Goal: Information Seeking & Learning: Learn about a topic

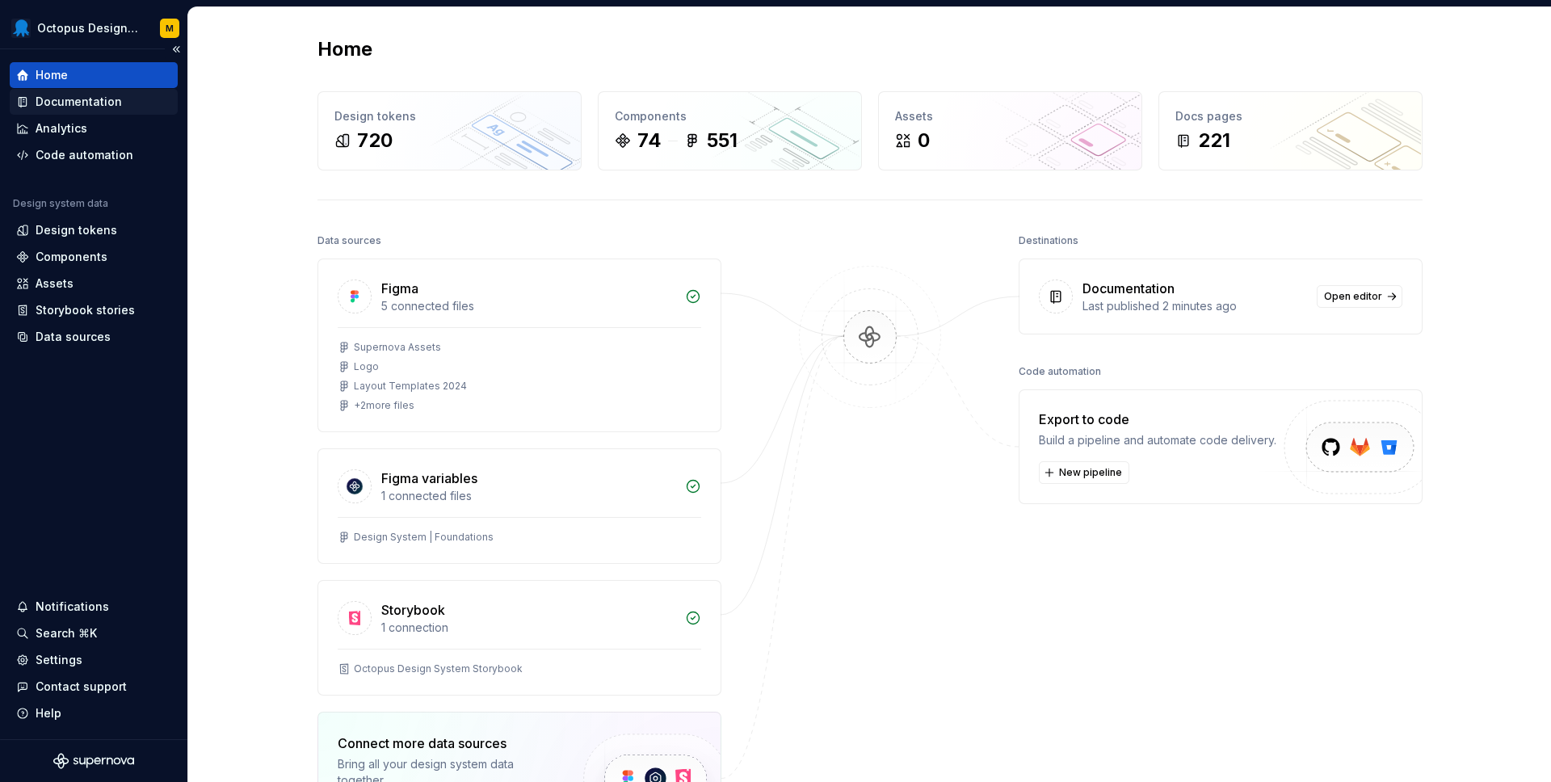
click at [103, 104] on div "Documentation" at bounding box center [79, 102] width 86 height 16
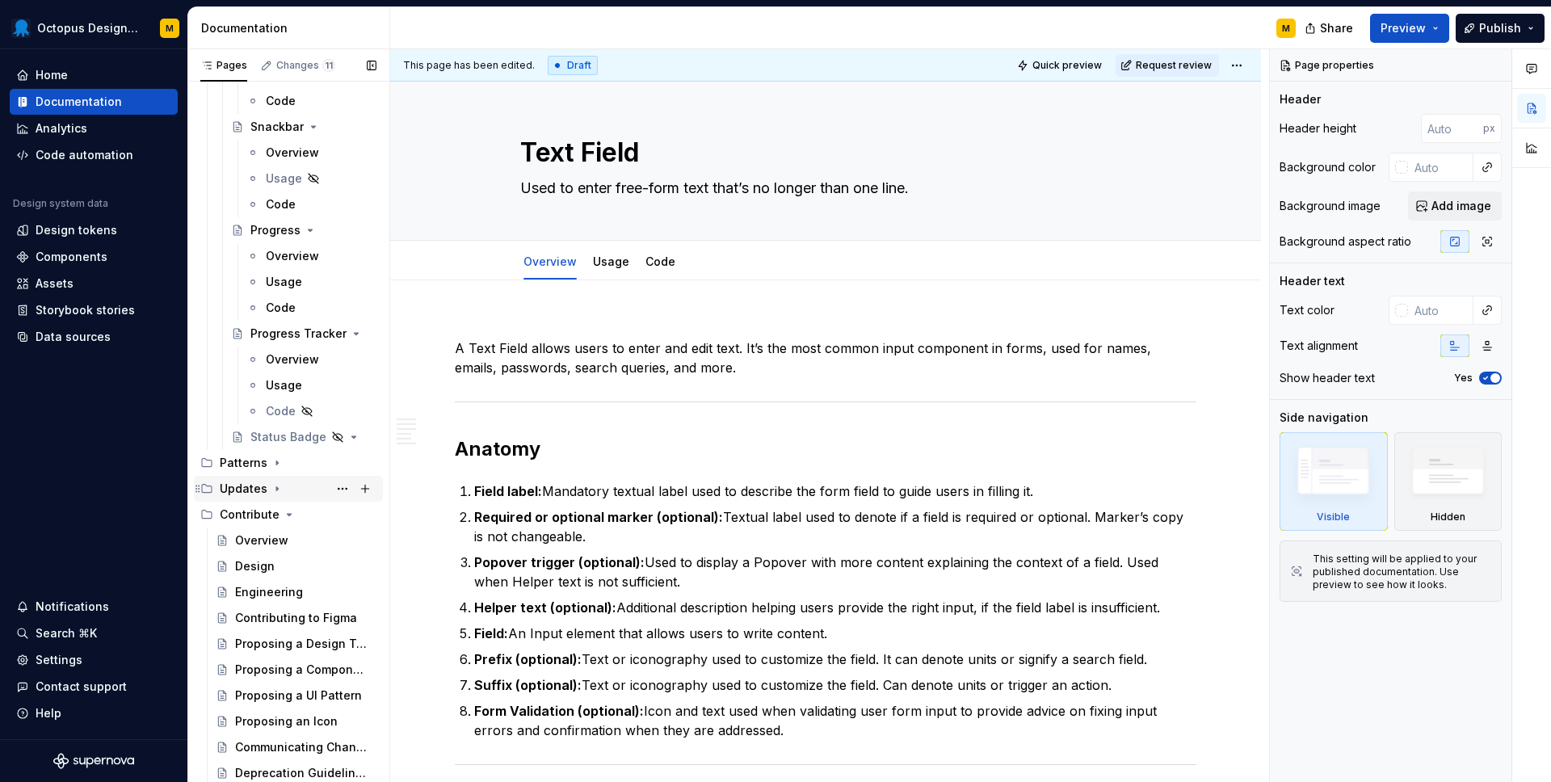
scroll to position [4372, 0]
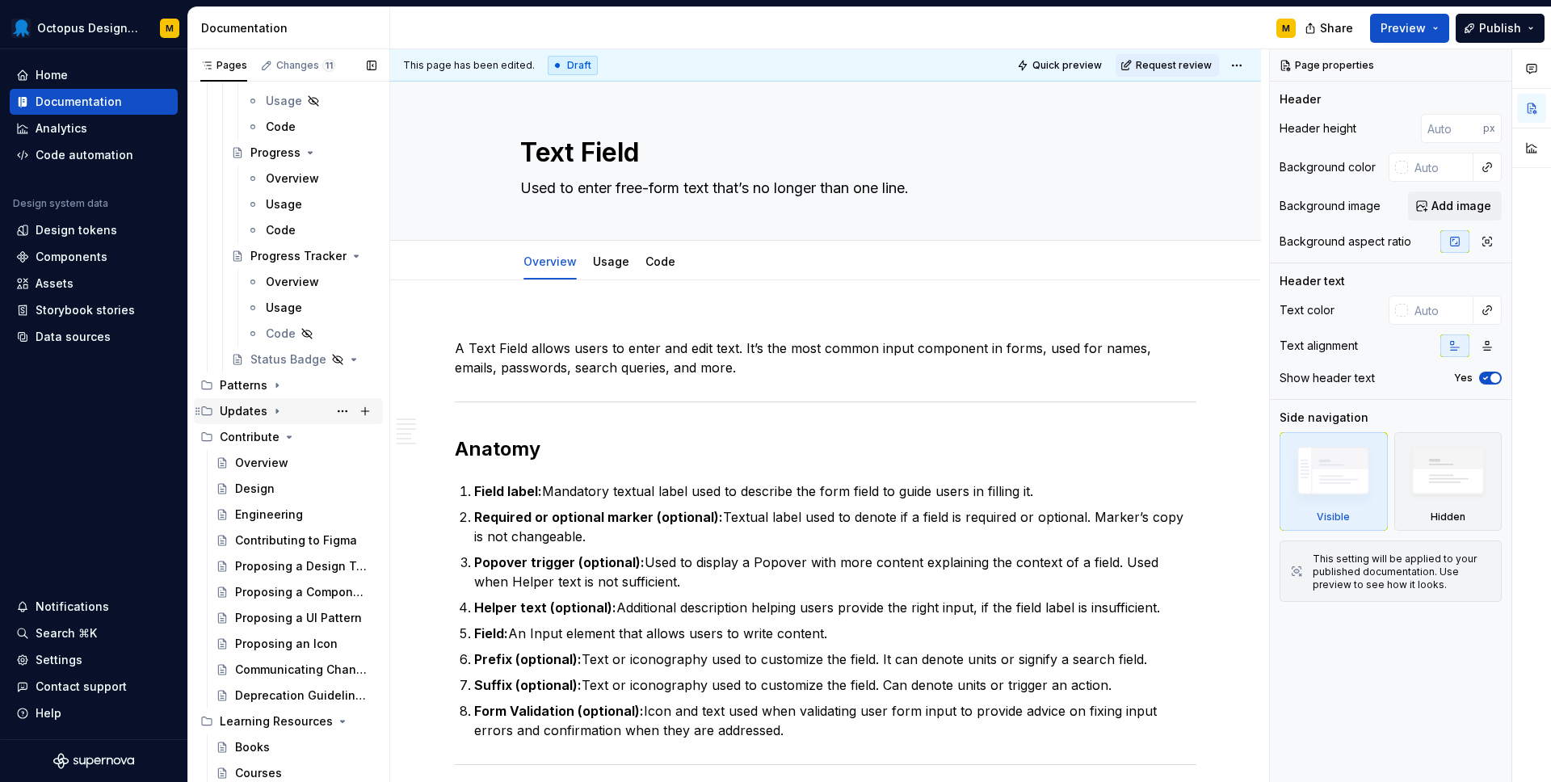
click at [282, 406] on div "Updates" at bounding box center [298, 411] width 157 height 23
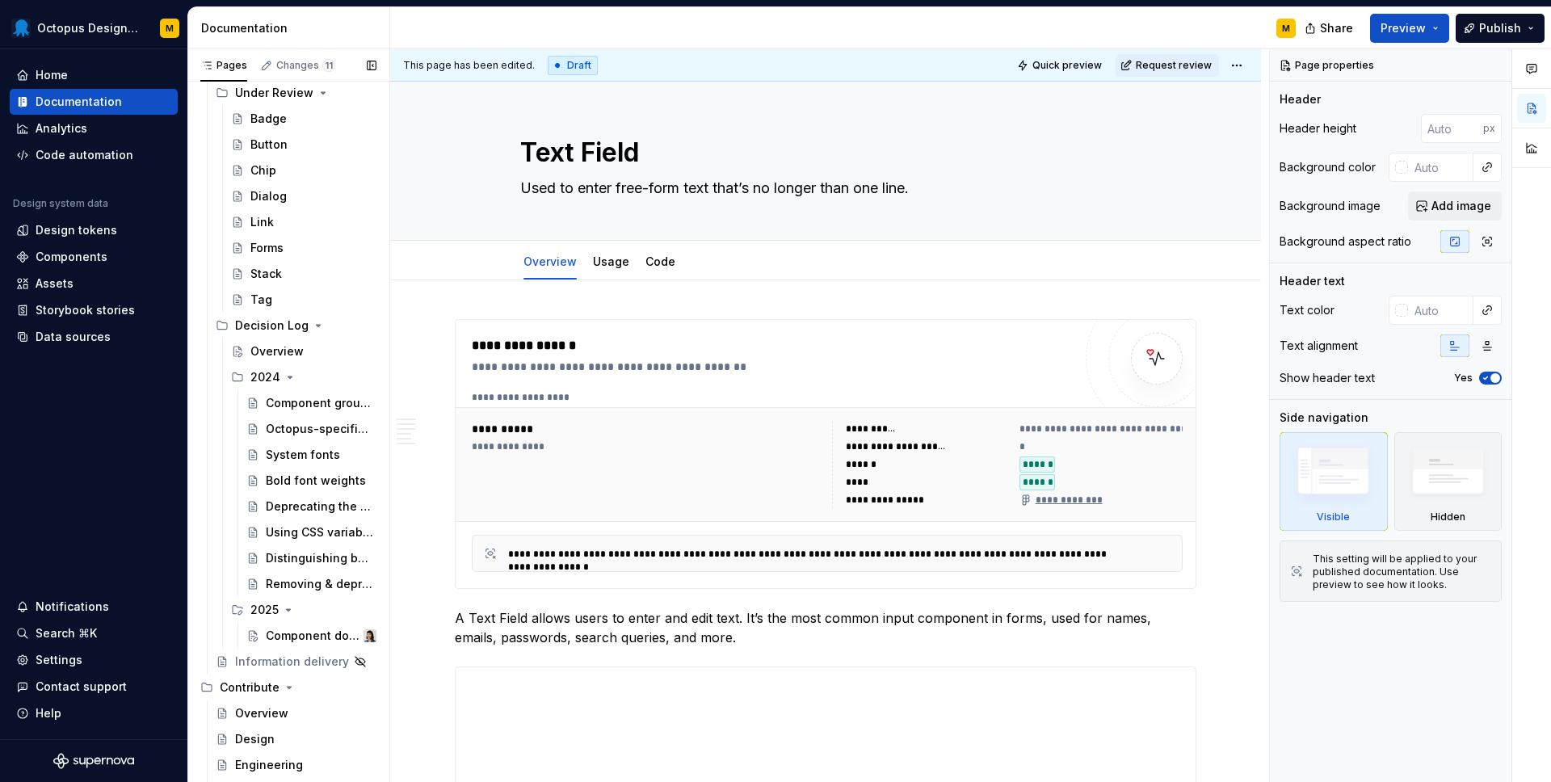
scroll to position [4721, 0]
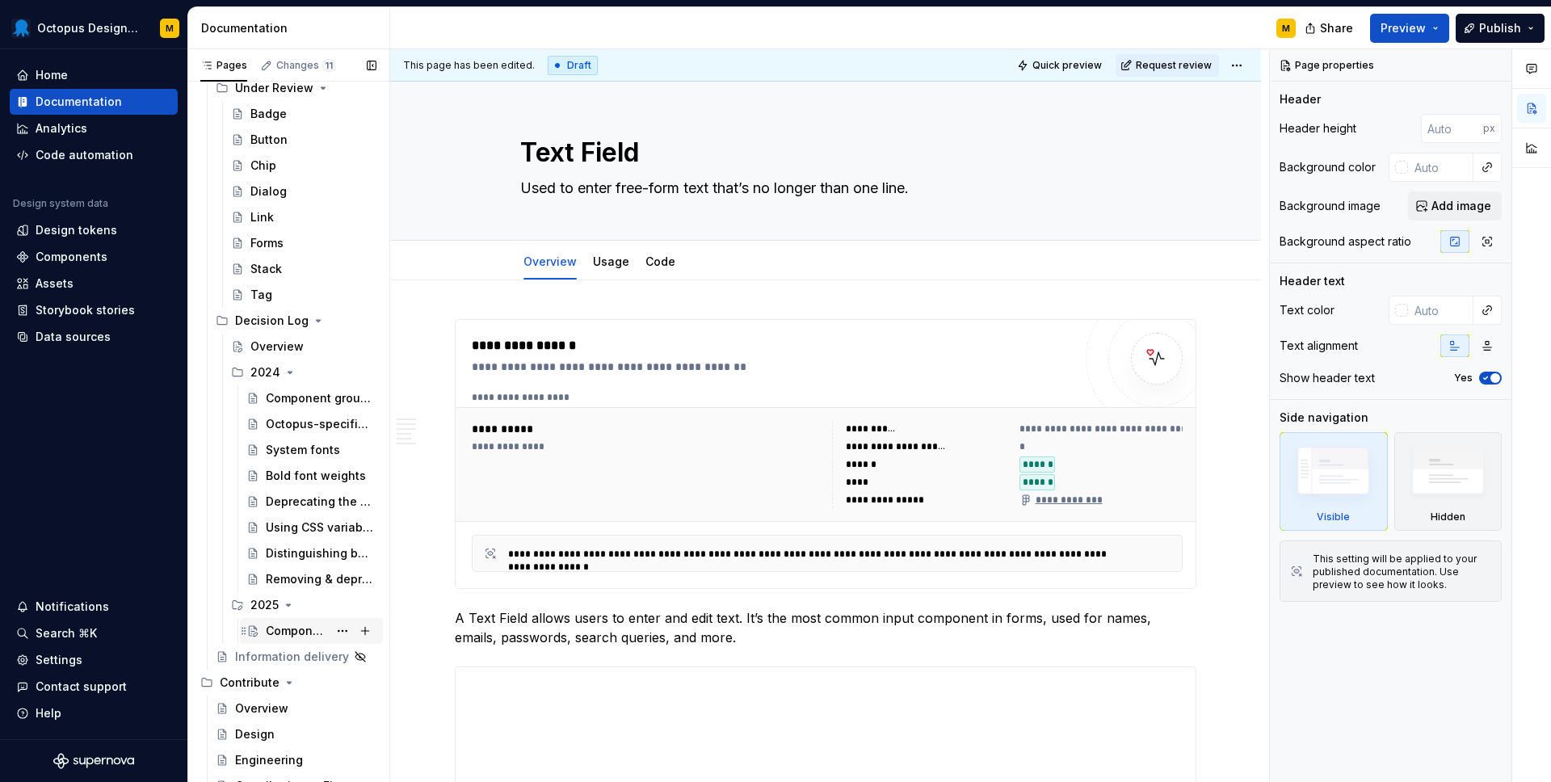
click at [296, 631] on div "Component documentation in [GEOGRAPHIC_DATA]" at bounding box center [297, 631] width 62 height 16
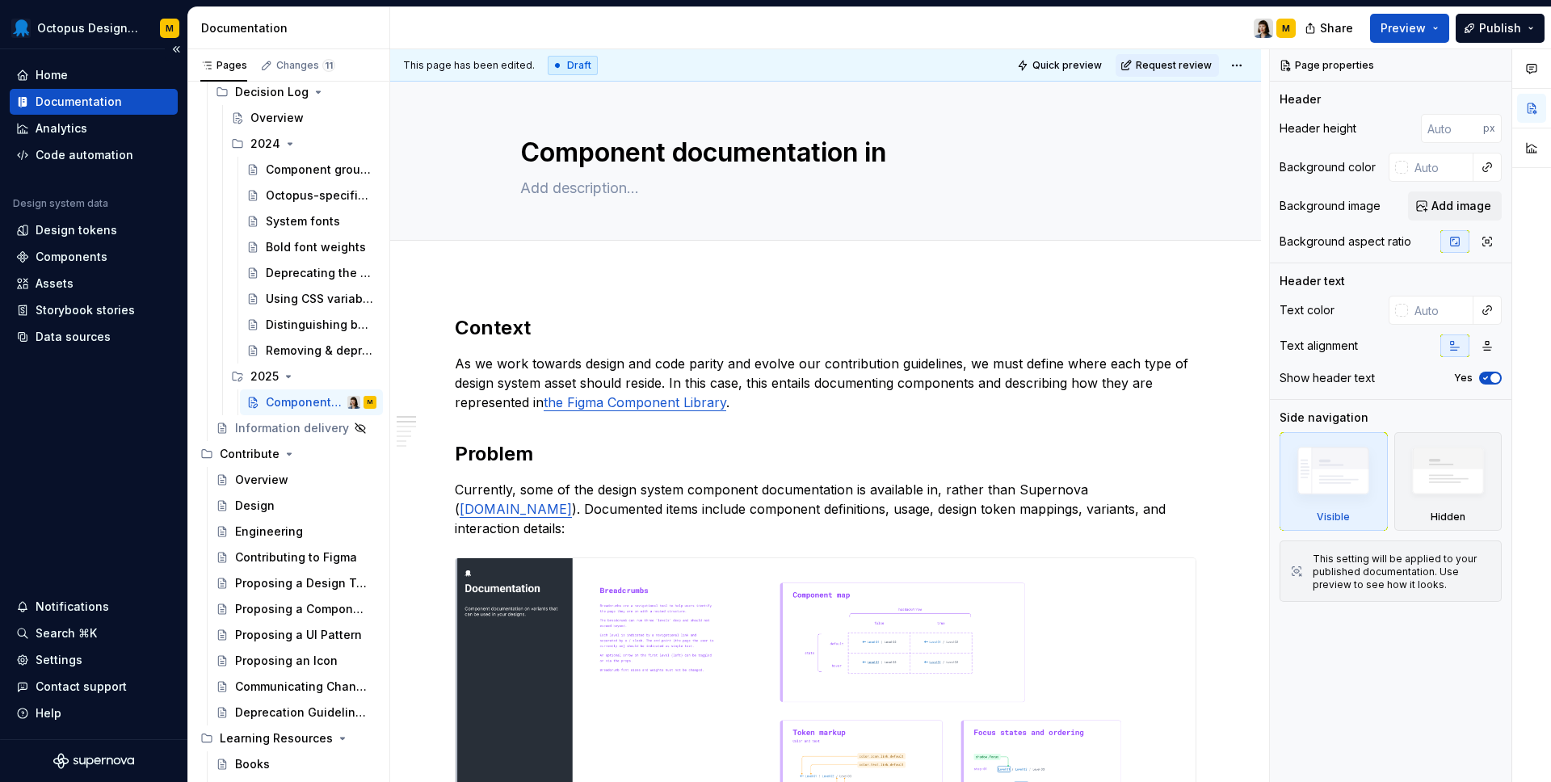
scroll to position [4967, 0]
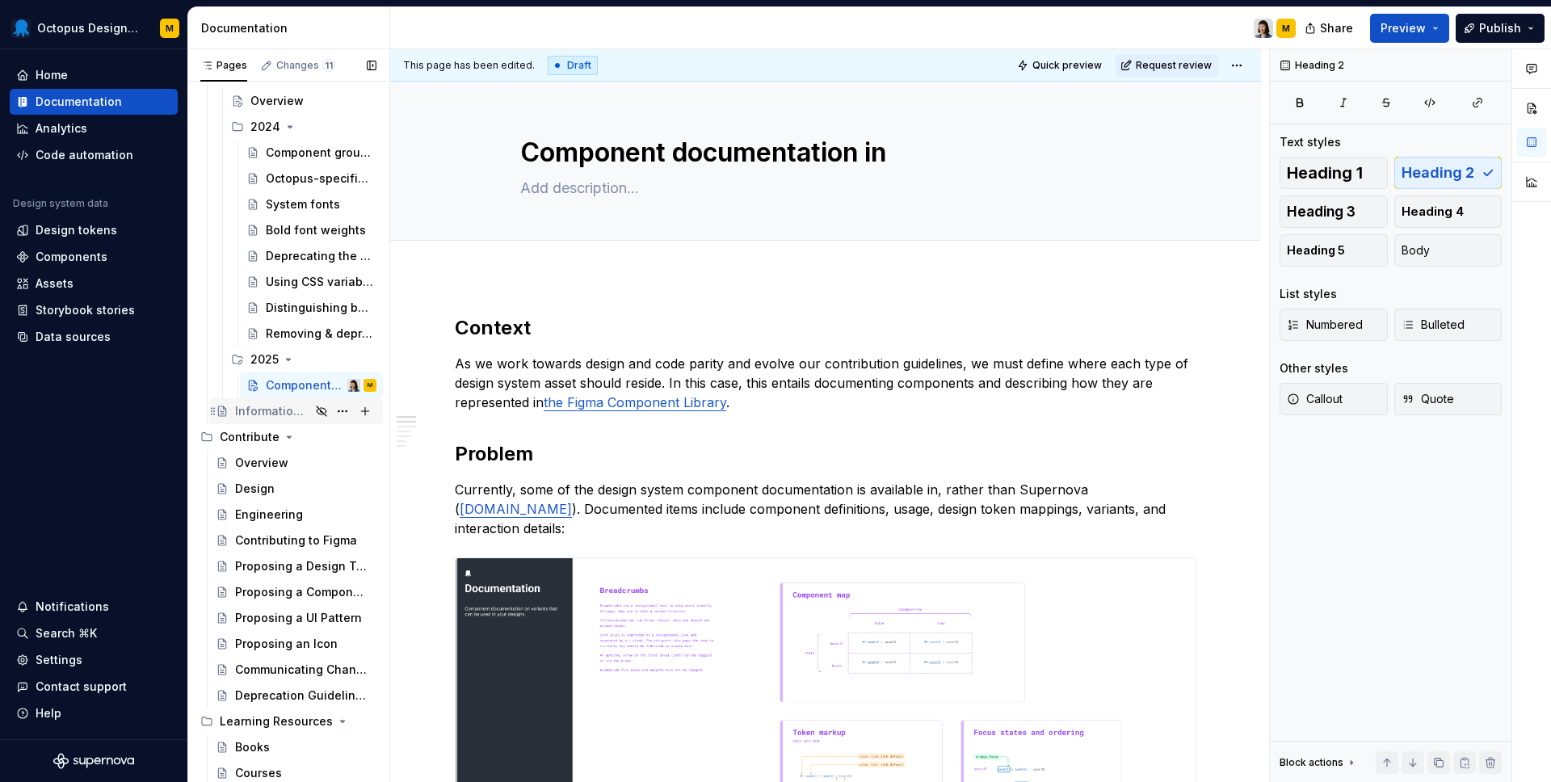
click at [299, 413] on div "Information delivery" at bounding box center [272, 411] width 75 height 16
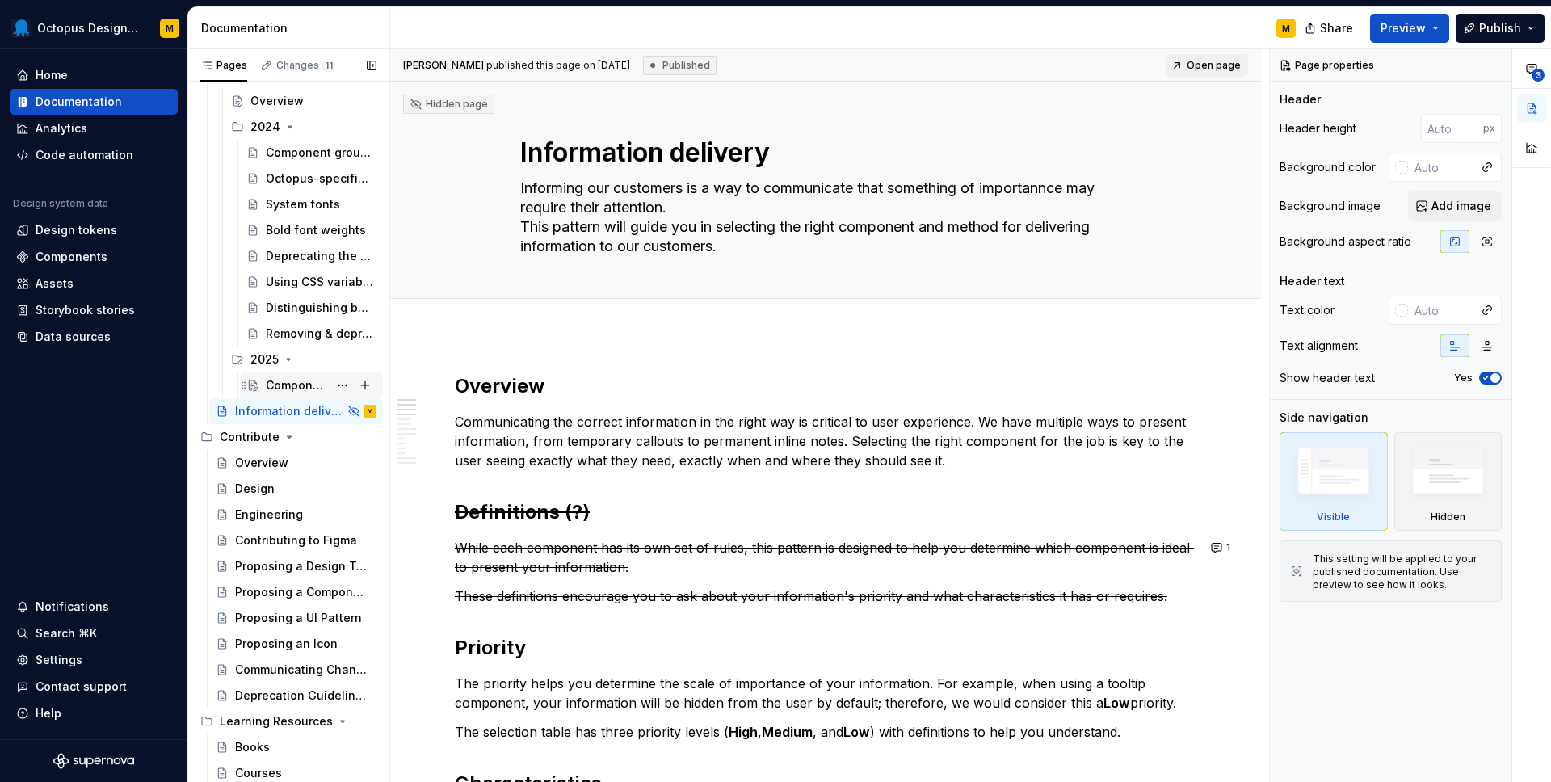
click at [280, 387] on div "Component documentation in [GEOGRAPHIC_DATA]" at bounding box center [297, 385] width 62 height 16
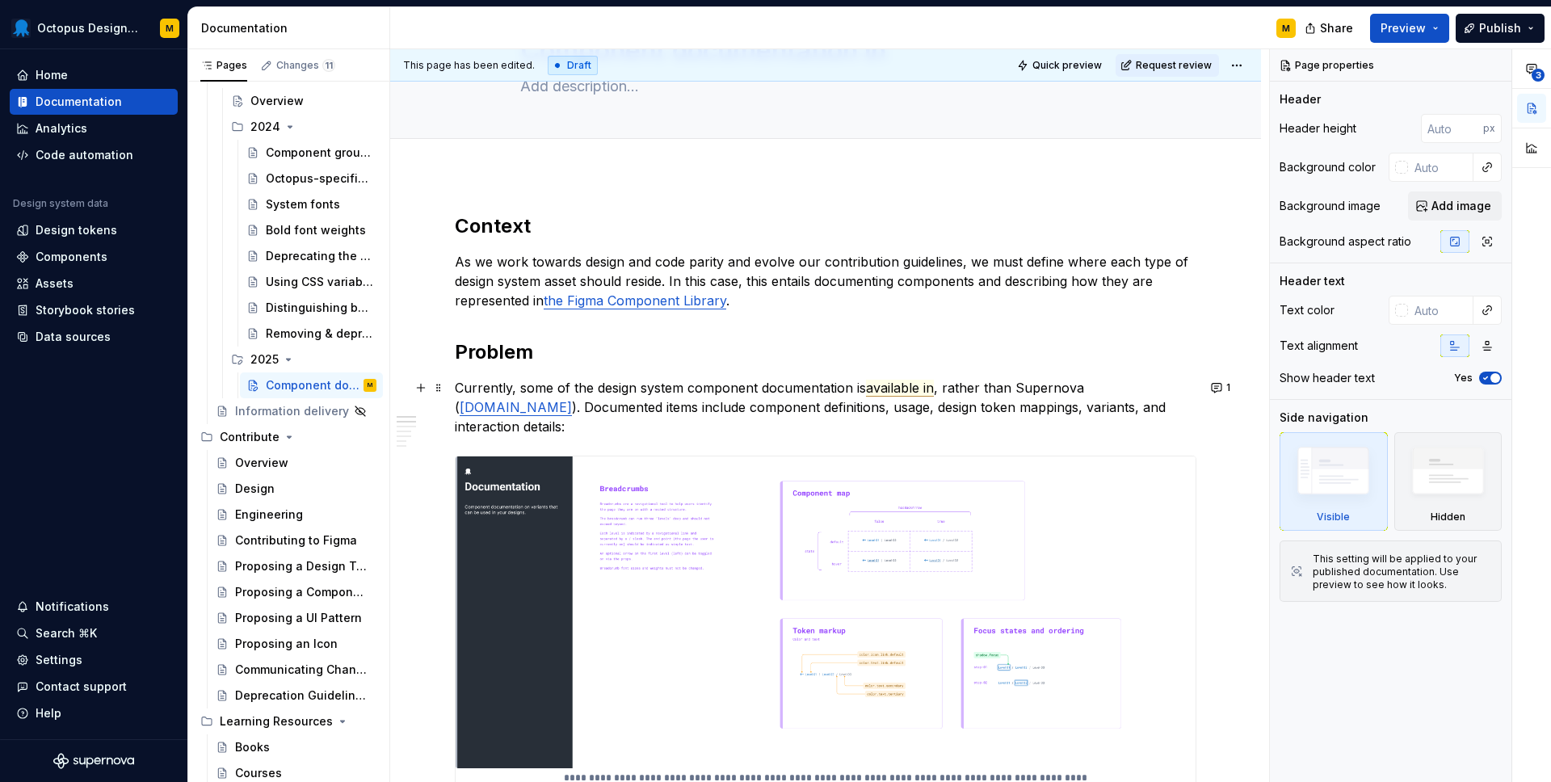
scroll to position [105, 0]
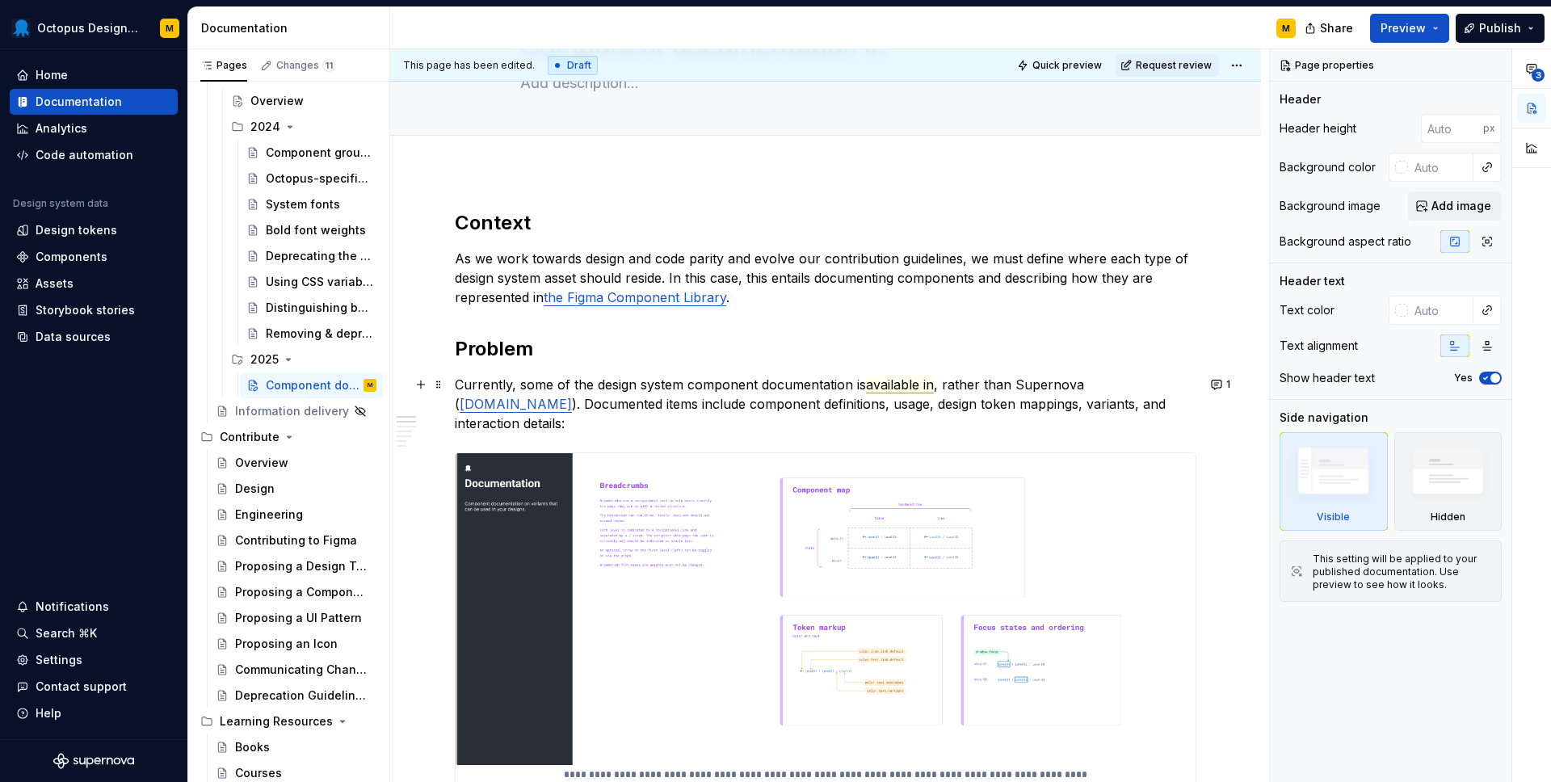
click at [895, 381] on span "available in" at bounding box center [900, 384] width 68 height 17
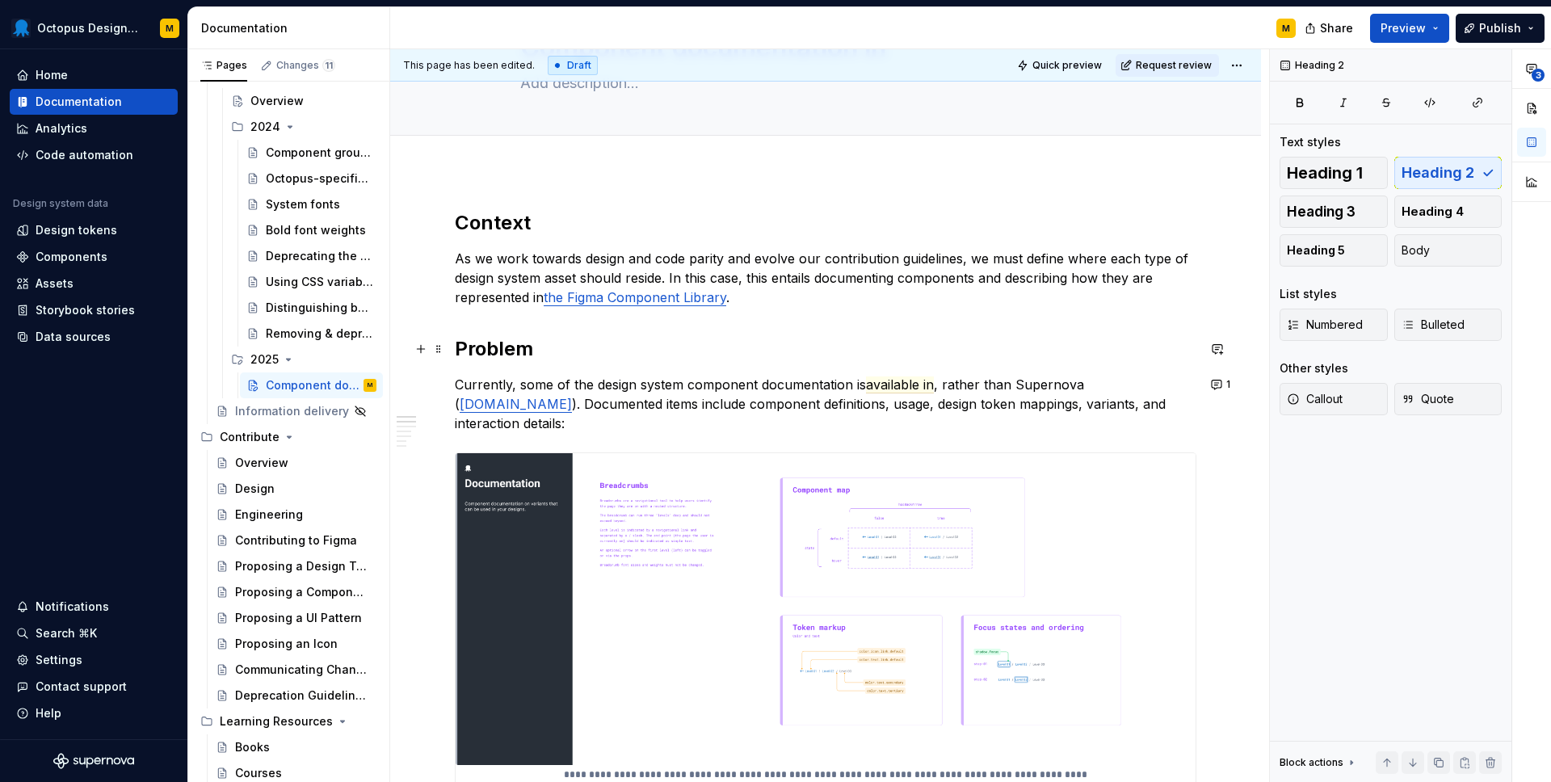
click at [983, 357] on h2 "Problem" at bounding box center [826, 349] width 742 height 26
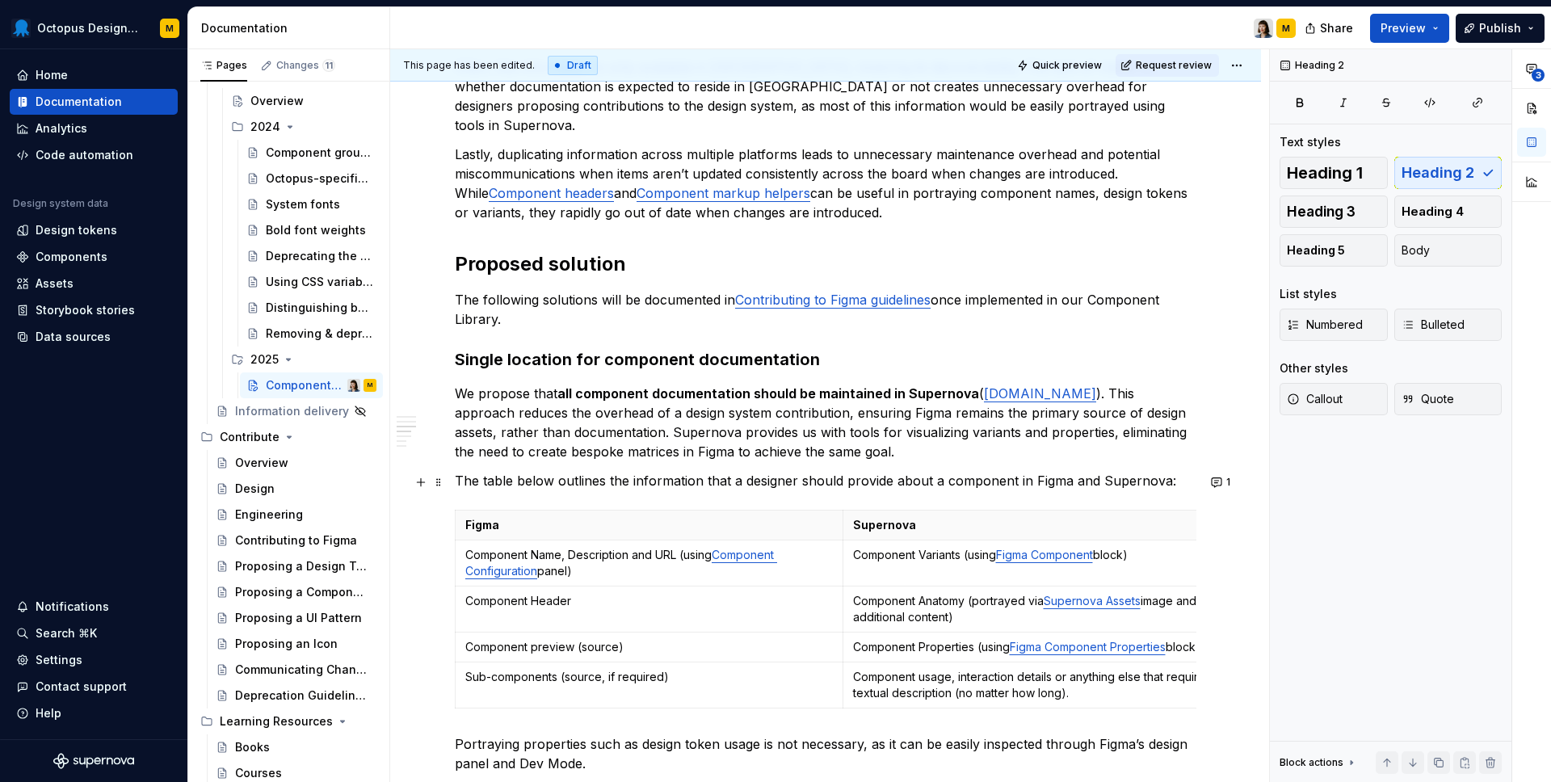
scroll to position [875, 0]
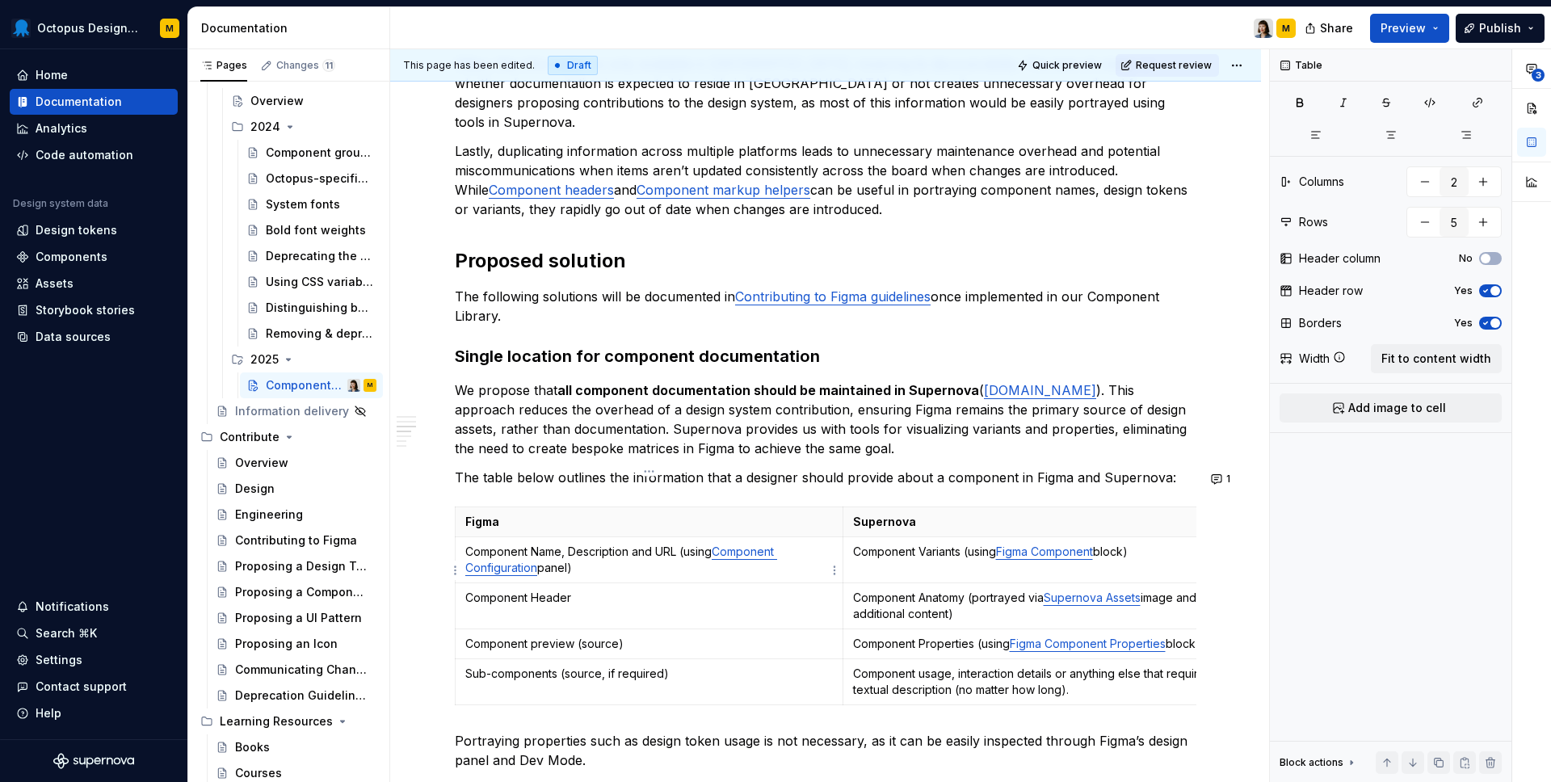
click at [642, 590] on p "Component Header" at bounding box center [649, 598] width 368 height 16
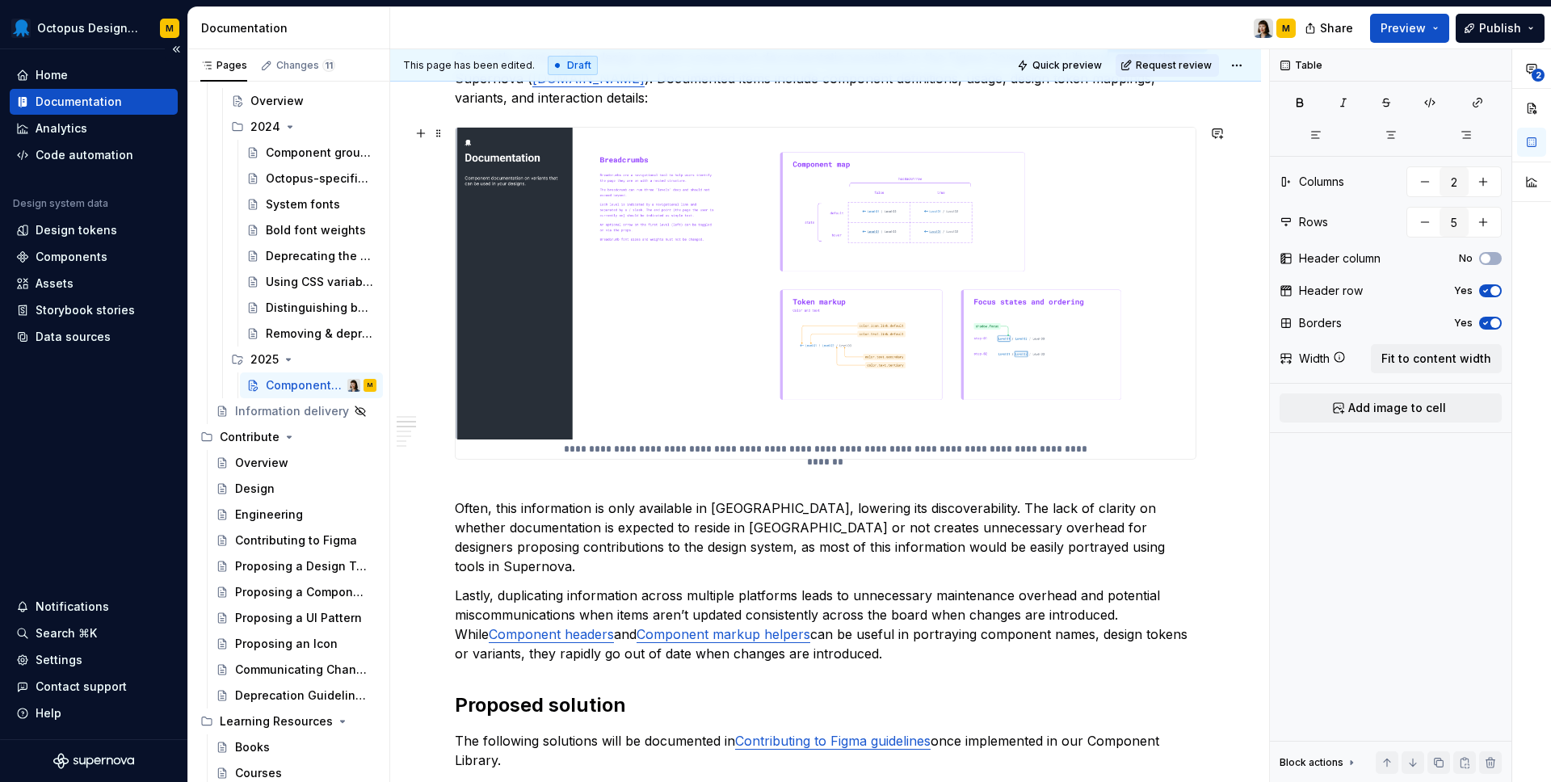
scroll to position [402, 0]
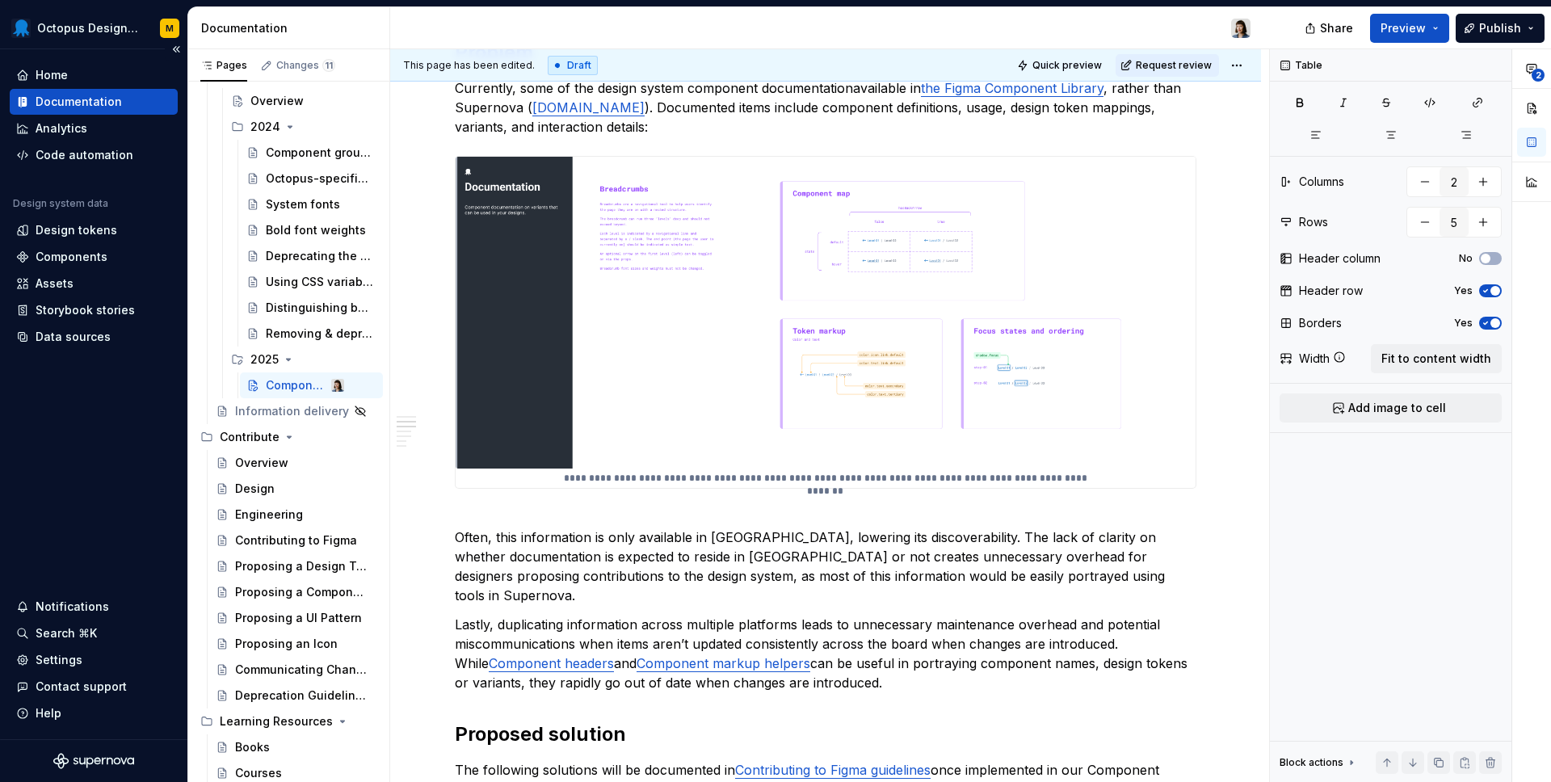
type textarea "*"
